Goal: Information Seeking & Learning: Find specific fact

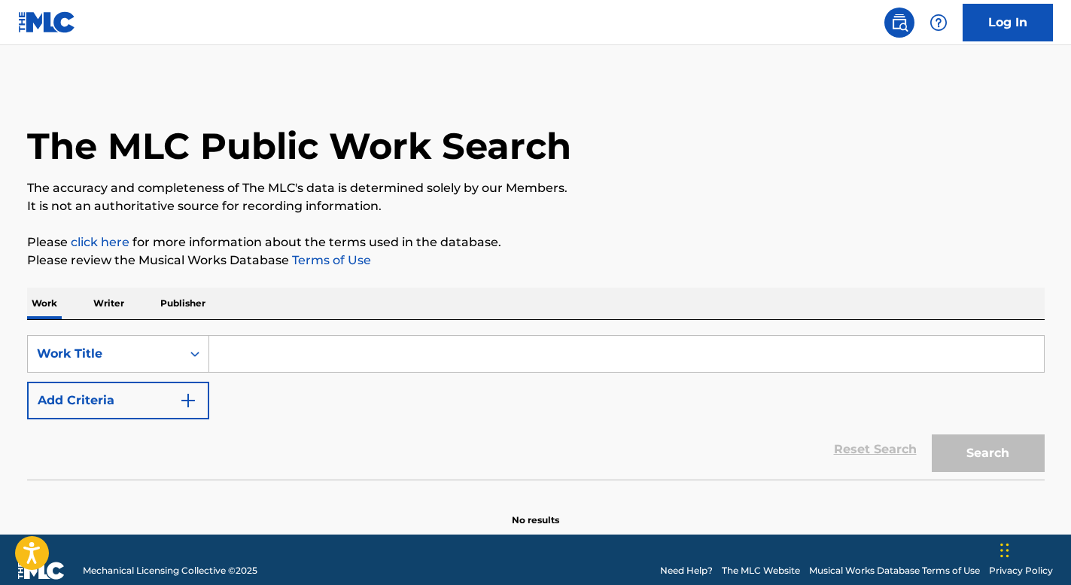
click at [609, 361] on input "Search Form" at bounding box center [626, 354] width 835 height 36
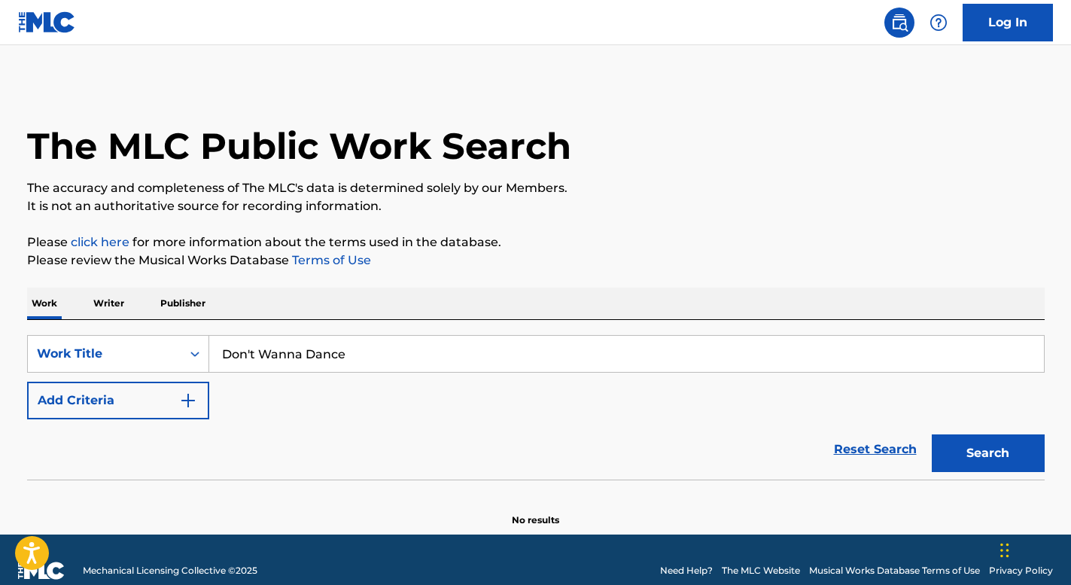
type input "Don't Wanna Dance"
click at [27, 382] on button "Add Criteria" at bounding box center [118, 401] width 182 height 38
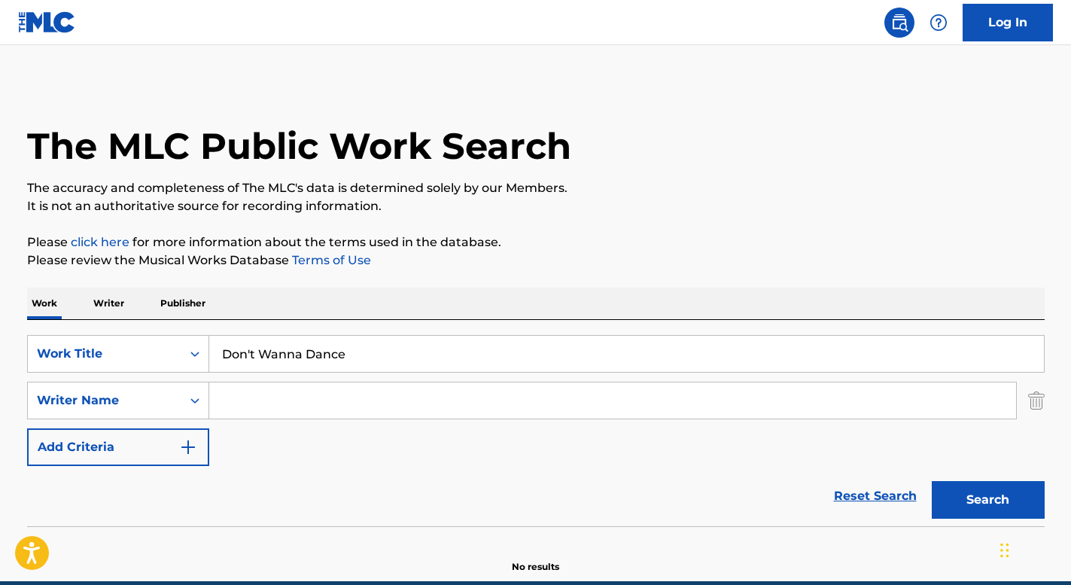
click at [532, 400] on input "Search Form" at bounding box center [612, 400] width 807 height 36
type input "B"
type input "[PERSON_NAME]"
click at [932, 481] on button "Search" at bounding box center [988, 500] width 113 height 38
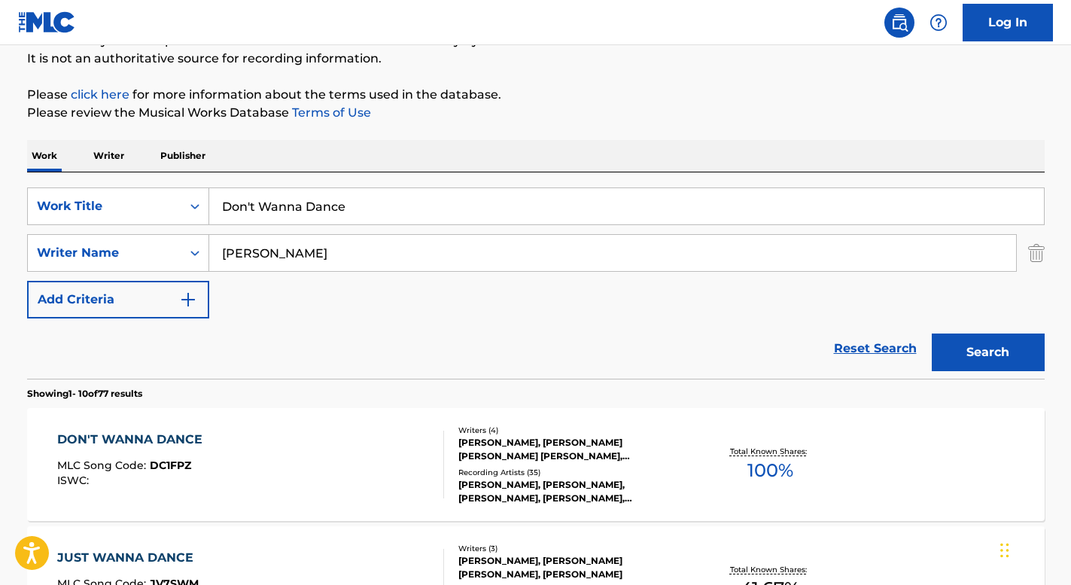
scroll to position [193, 0]
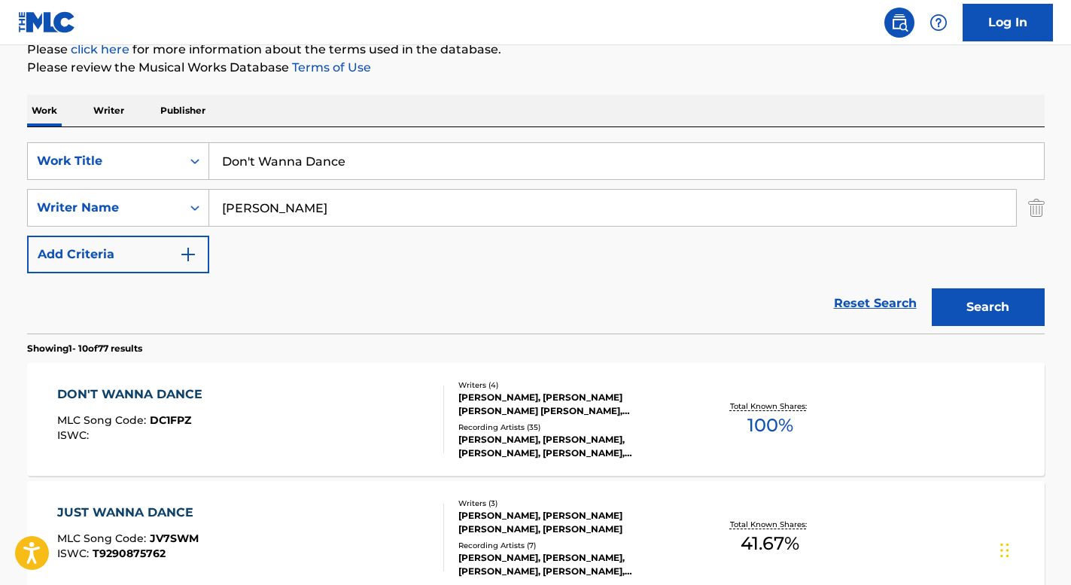
click at [212, 407] on div "DON'T WANNA DANCE MLC Song Code : DC1FPZ ISWC :" at bounding box center [250, 419] width 387 height 68
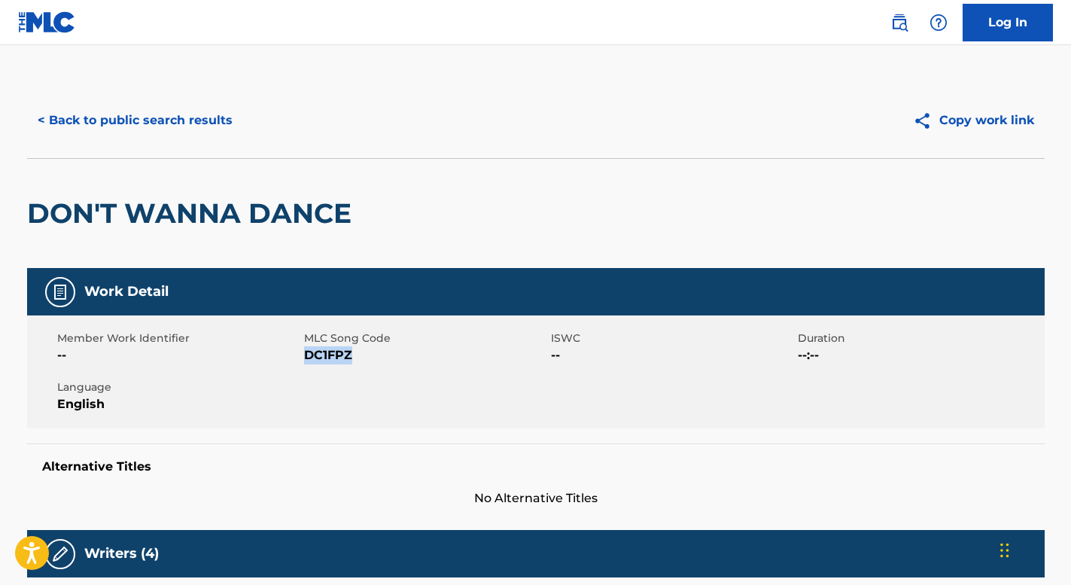
copy span "DC1FPZ"
drag, startPoint x: 356, startPoint y: 355, endPoint x: 305, endPoint y: 356, distance: 51.2
click at [305, 356] on span "DC1FPZ" at bounding box center [425, 355] width 243 height 18
